Goal: Check status: Check status

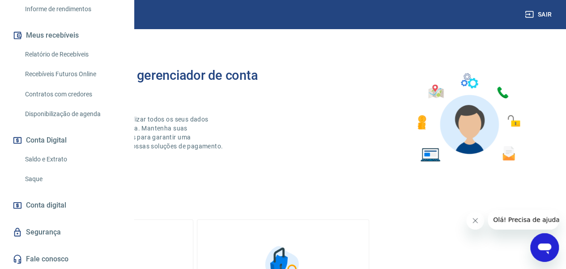
scroll to position [179, 0]
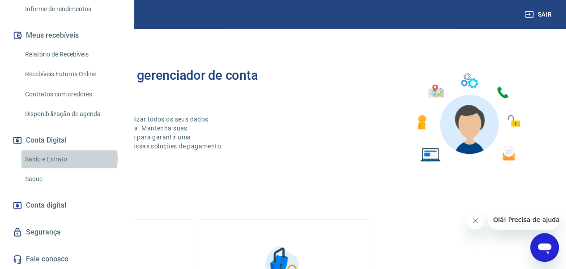
click at [56, 168] on link "Saldo e Extrato" at bounding box center [72, 159] width 102 height 18
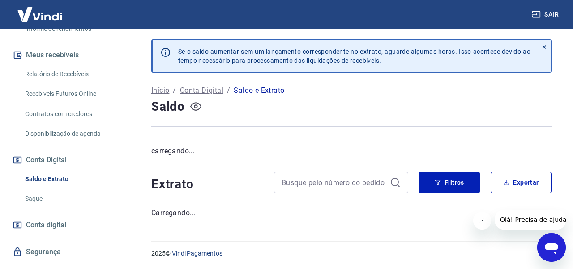
click at [196, 108] on icon "button" at bounding box center [195, 106] width 11 height 11
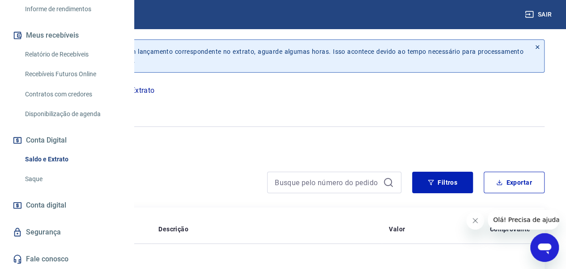
click at [72, 108] on icon "button" at bounding box center [65, 106] width 11 height 11
